Goal: Navigation & Orientation: Find specific page/section

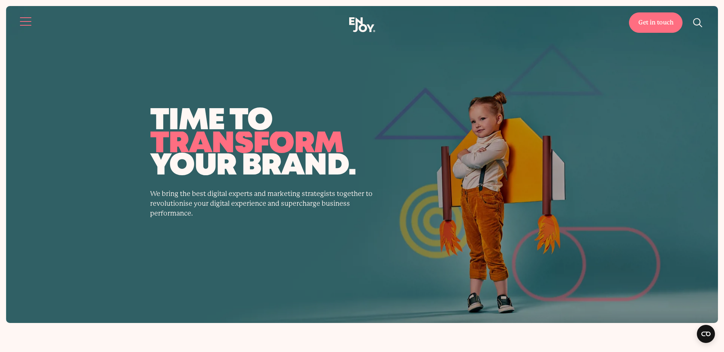
click at [28, 20] on button "Site navigation" at bounding box center [26, 22] width 16 height 16
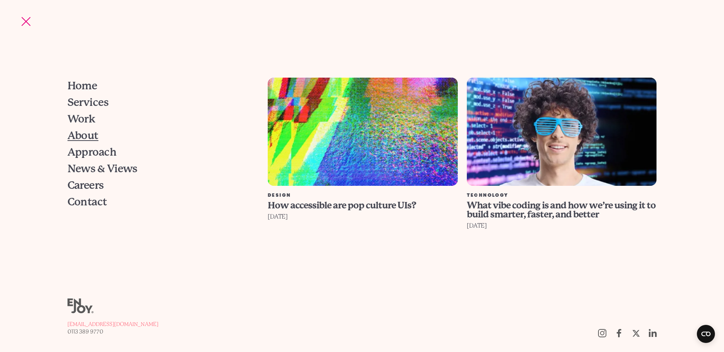
click at [90, 138] on span "About" at bounding box center [82, 135] width 31 height 11
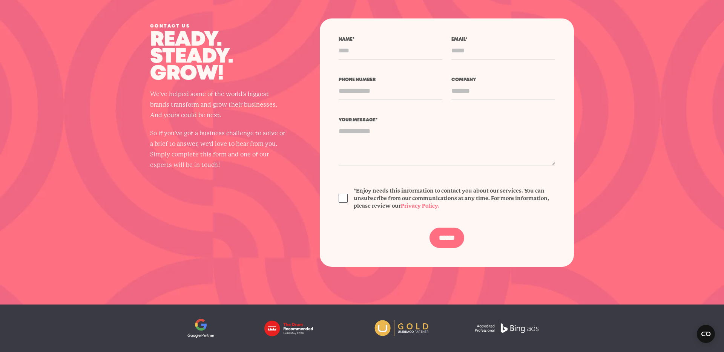
scroll to position [2341, 0]
